Goal: Task Accomplishment & Management: Complete application form

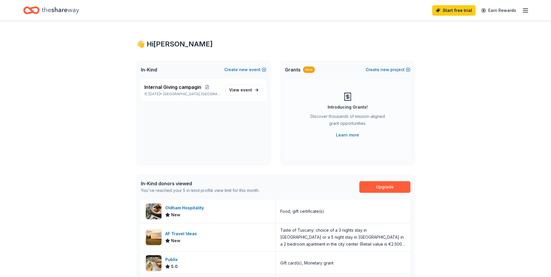
click at [527, 9] on icon "button" at bounding box center [525, 10] width 7 height 7
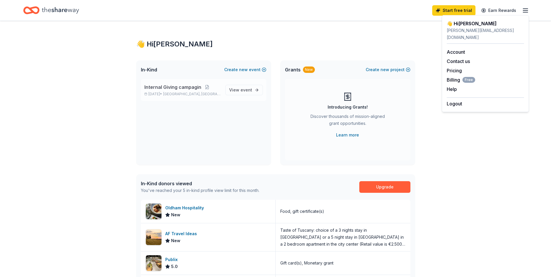
click at [176, 86] on span "Internal Giving campagin" at bounding box center [172, 87] width 57 height 7
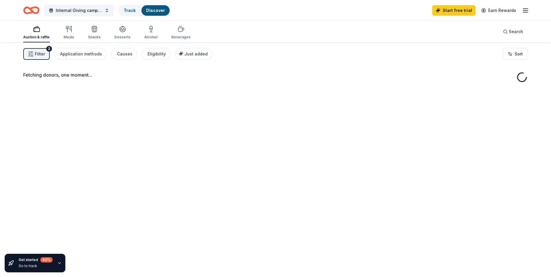
click at [238, 90] on div "Fetching donors, one moment..." at bounding box center [275, 180] width 551 height 277
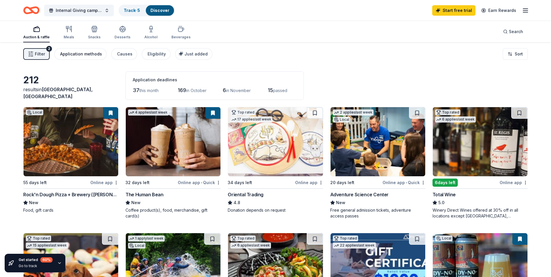
click at [72, 53] on div "Application methods" at bounding box center [81, 54] width 42 height 7
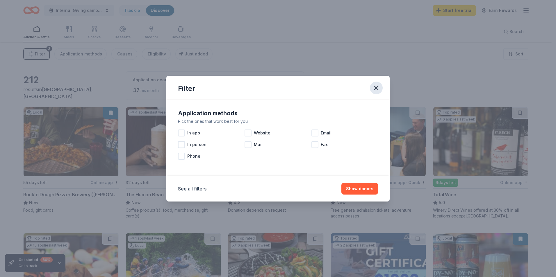
click at [375, 87] on icon "button" at bounding box center [376, 88] width 4 height 4
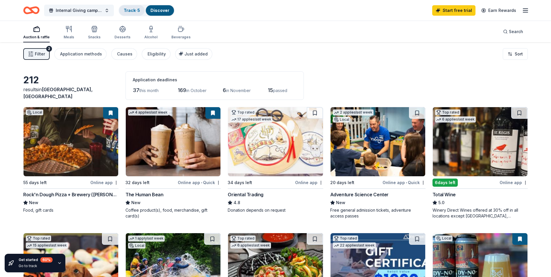
click at [131, 9] on link "Track · 5" at bounding box center [132, 10] width 16 height 5
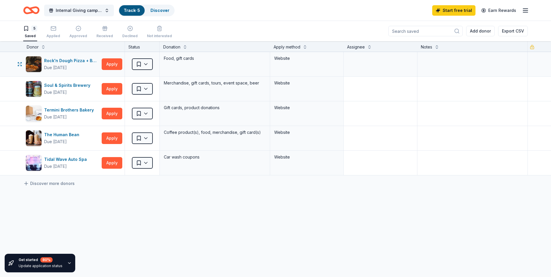
click at [111, 56] on div "Rock'n Dough Pizza + Brewery ([PERSON_NAME]) Due [DATE] Apply" at bounding box center [73, 64] width 101 height 24
click at [110, 67] on button "Apply" at bounding box center [112, 64] width 21 height 12
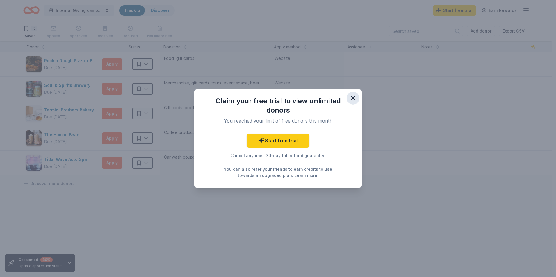
click at [353, 97] on icon "button" at bounding box center [353, 98] width 8 height 8
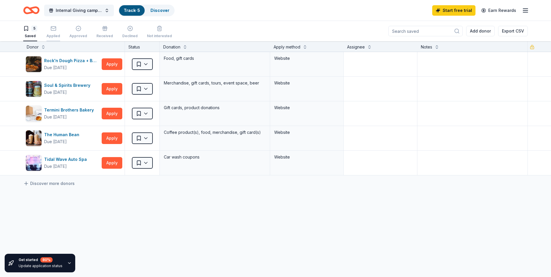
click at [53, 35] on div "Applied" at bounding box center [54, 36] width 14 height 5
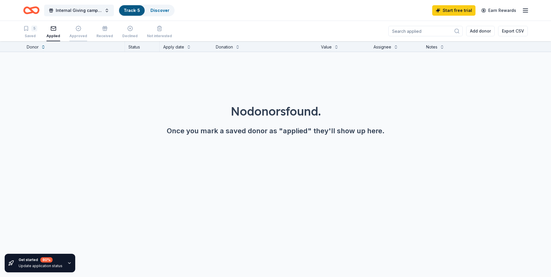
click at [72, 35] on div "Approved" at bounding box center [78, 36] width 18 height 5
click at [98, 36] on div "Received" at bounding box center [105, 36] width 17 height 5
click at [129, 37] on div "Declined" at bounding box center [129, 36] width 15 height 5
click at [55, 33] on div "Applied" at bounding box center [54, 32] width 14 height 13
click at [25, 34] on div "Saved" at bounding box center [30, 36] width 14 height 5
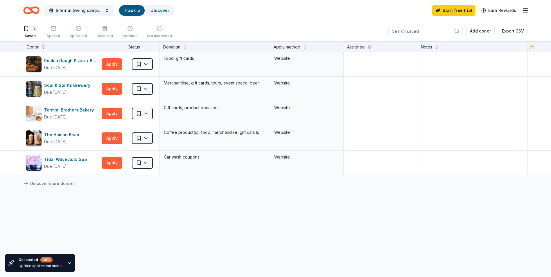
click at [54, 31] on icon "button" at bounding box center [54, 29] width 6 height 6
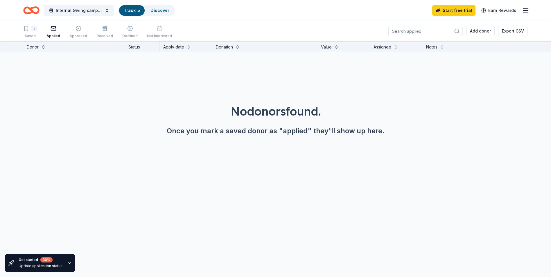
click at [30, 31] on div "5" at bounding box center [30, 29] width 14 height 6
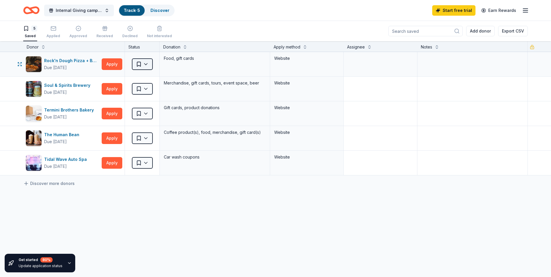
click at [147, 64] on html "Internal Giving campagin Track · 5 Discover Start free trial Earn Rewards 5 Sav…" at bounding box center [275, 138] width 551 height 277
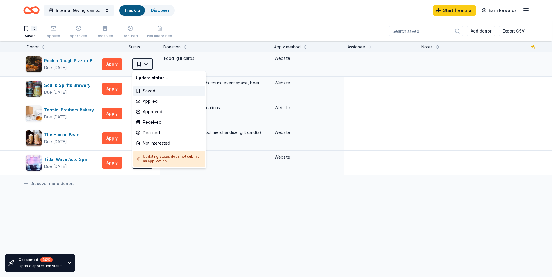
click at [147, 64] on html "Internal Giving campagin Track · 5 Discover Start free trial Earn Rewards 5 Sav…" at bounding box center [278, 138] width 556 height 277
